Goal: Task Accomplishment & Management: Use online tool/utility

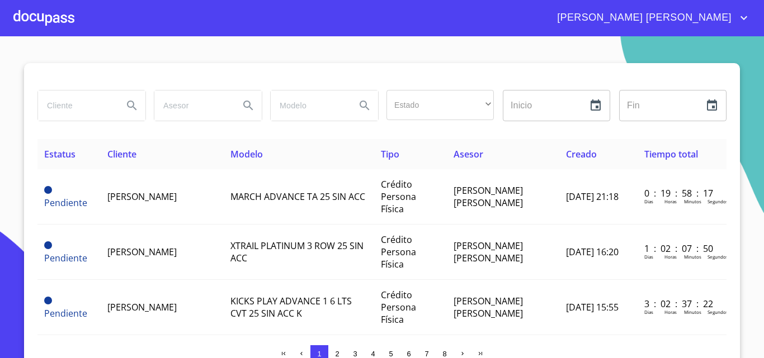
click at [64, 103] on input "search" at bounding box center [76, 106] width 76 height 30
type input "[PERSON_NAME]"
click at [129, 106] on icon "Search" at bounding box center [132, 106] width 10 height 10
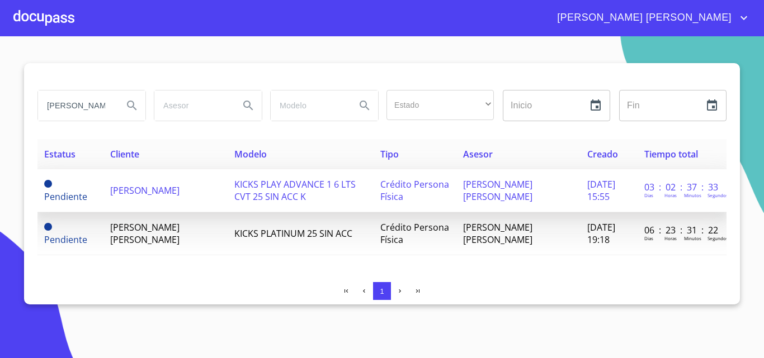
click at [179, 189] on span "[PERSON_NAME]" at bounding box center [144, 190] width 69 height 12
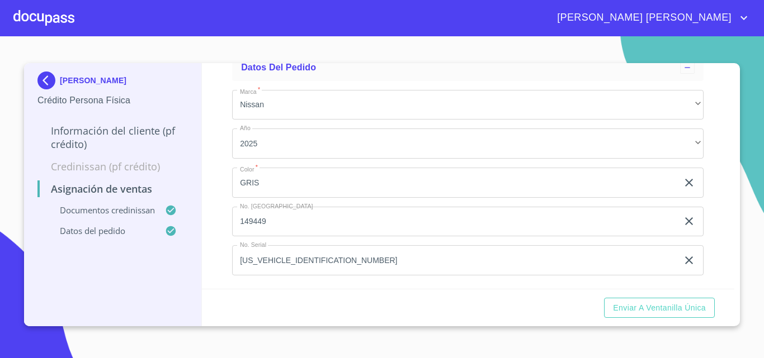
scroll to position [1036, 0]
click at [695, 313] on span "Enviar a Ventanilla única" at bounding box center [659, 308] width 93 height 14
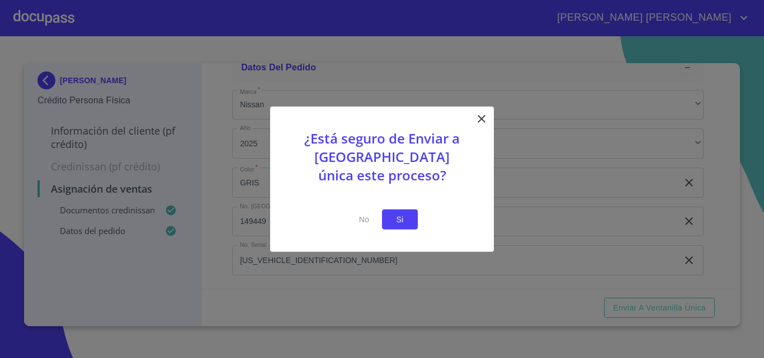
click at [410, 221] on button "Si" at bounding box center [400, 219] width 36 height 21
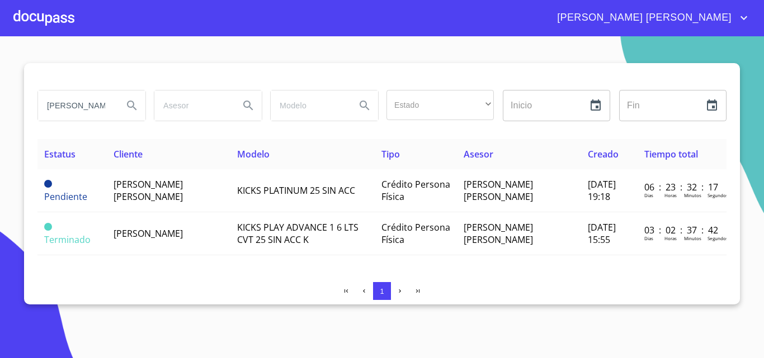
click at [740, 13] on icon "account of current user" at bounding box center [743, 17] width 13 height 13
click at [730, 17] on li "Salir" at bounding box center [732, 23] width 36 height 20
